Goal: Navigation & Orientation: Find specific page/section

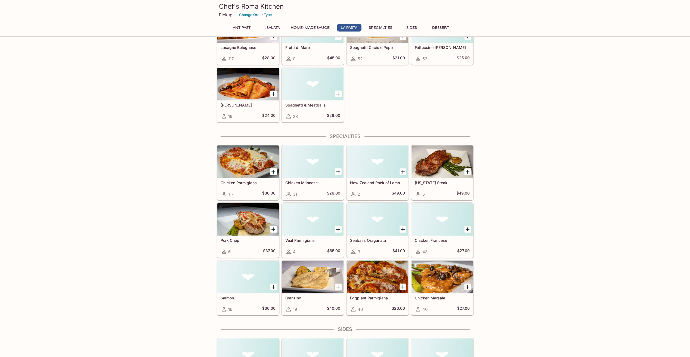
scroll to position [425, 0]
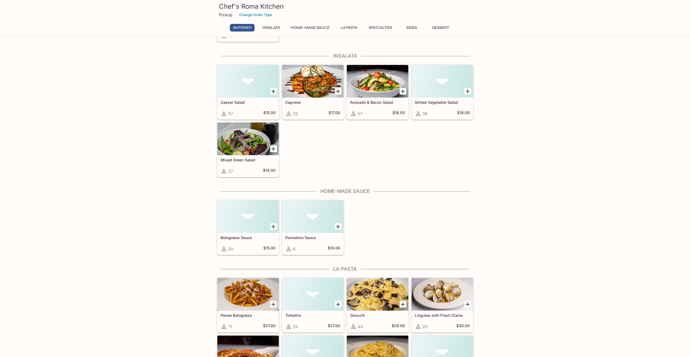
scroll to position [218, 0]
